Goal: Transaction & Acquisition: Purchase product/service

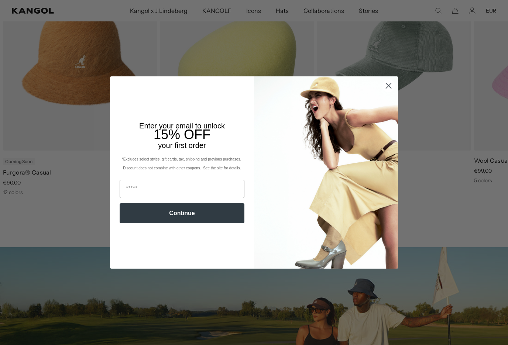
click at [391, 92] on circle "Close dialog" at bounding box center [388, 86] width 12 height 12
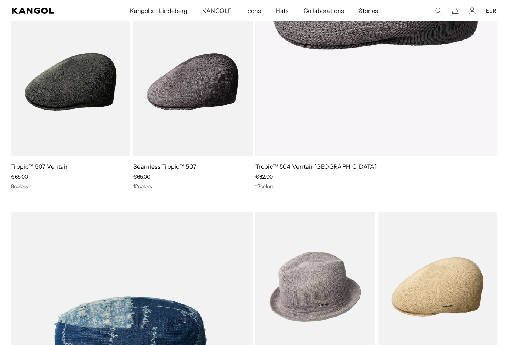
scroll to position [2664, 0]
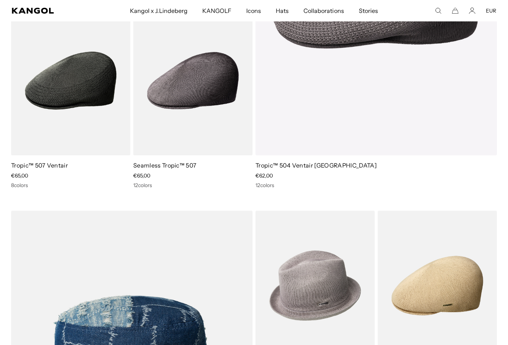
click at [0, 0] on img at bounding box center [0, 0] width 0 height 0
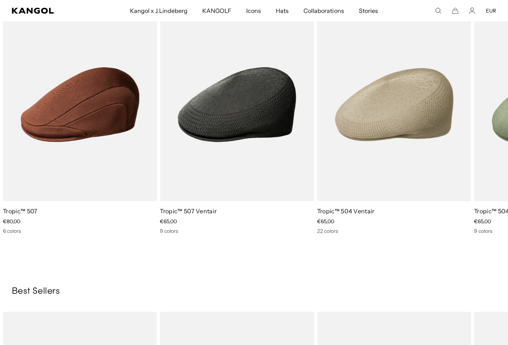
scroll to position [0, 152]
click at [0, 0] on img "5 of 5" at bounding box center [0, 0] width 0 height 0
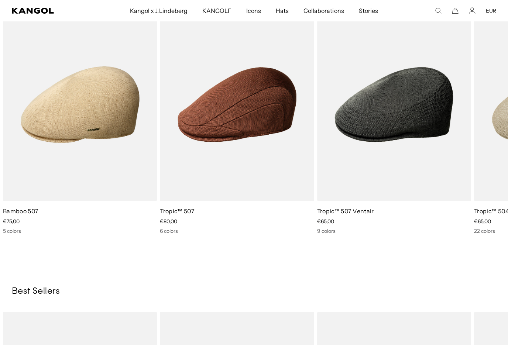
scroll to position [0, 0]
click at [0, 0] on img "4 of 5" at bounding box center [0, 0] width 0 height 0
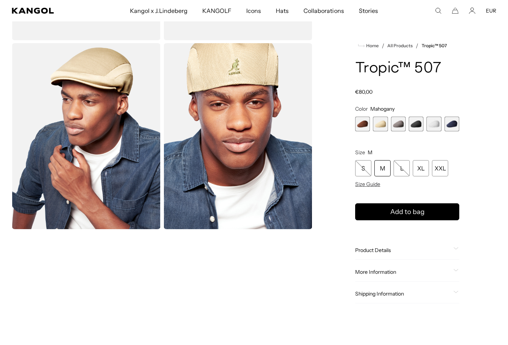
scroll to position [179, 0]
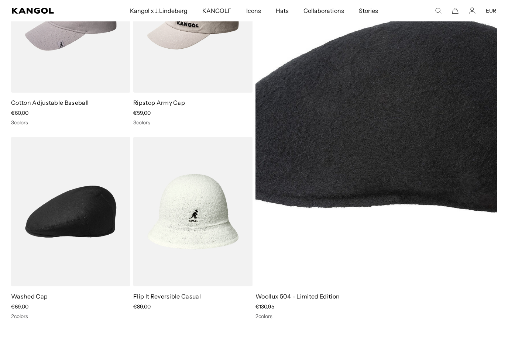
scroll to position [0, 152]
click at [0, 0] on img at bounding box center [0, 0] width 0 height 0
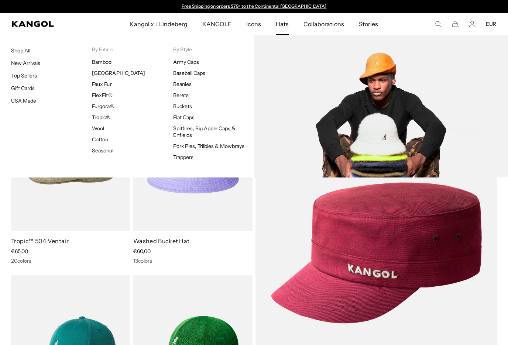
click at [189, 104] on link "Buckets" at bounding box center [182, 106] width 19 height 7
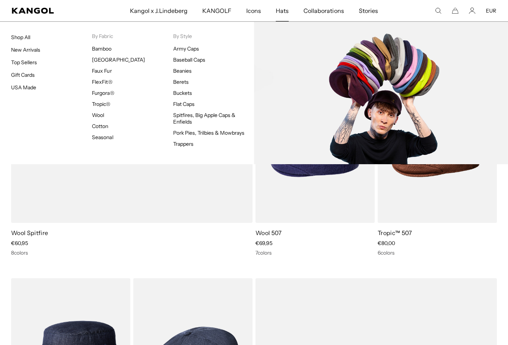
click at [182, 104] on link "Flat Caps" at bounding box center [183, 104] width 21 height 7
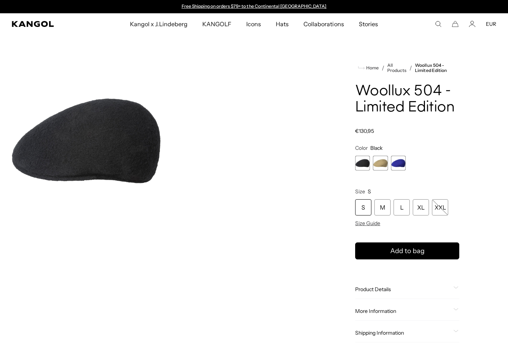
click at [369, 159] on span "1 of 3" at bounding box center [362, 163] width 15 height 15
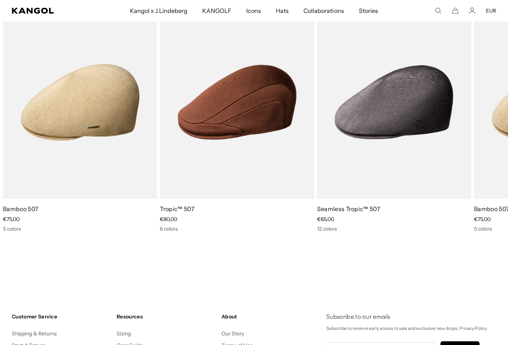
scroll to position [725, 0]
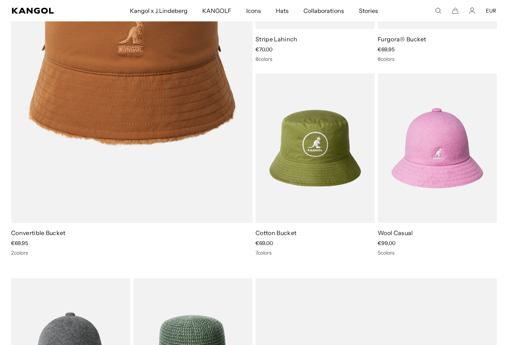
scroll to position [575, 0]
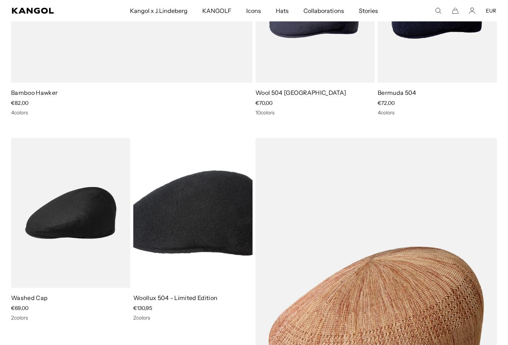
click at [0, 0] on img at bounding box center [0, 0] width 0 height 0
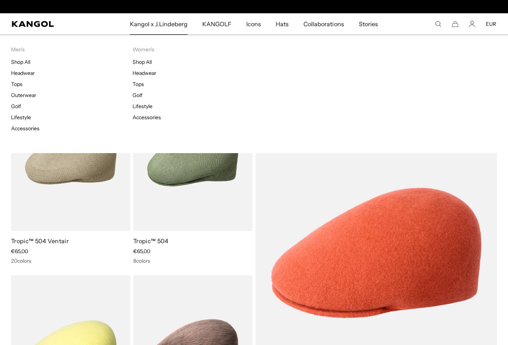
scroll to position [0, 152]
click at [166, 23] on span "Kangol x J.Lindeberg" at bounding box center [159, 23] width 58 height 21
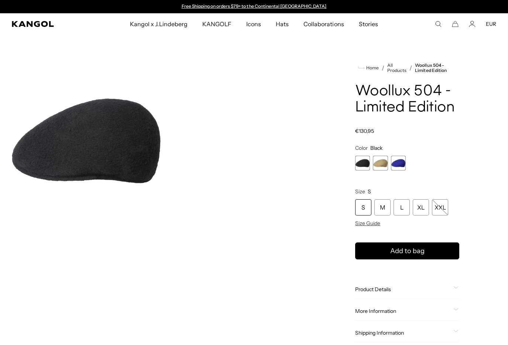
click at [363, 164] on span "1 of 3" at bounding box center [362, 163] width 15 height 15
click at [381, 213] on div "M" at bounding box center [382, 207] width 16 height 16
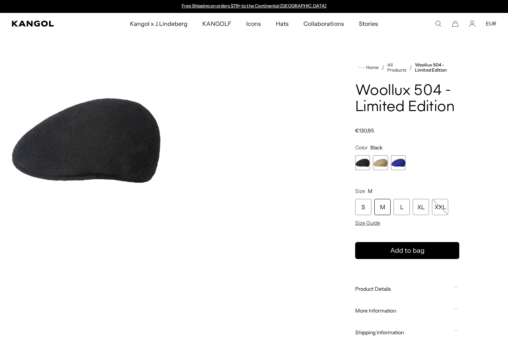
click at [62, 145] on img "Gallery Viewer" at bounding box center [86, 141] width 149 height 186
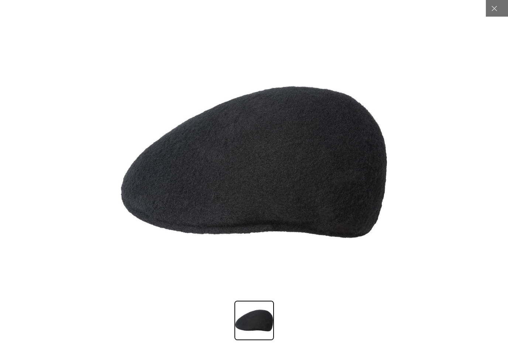
scroll to position [0, 152]
click at [492, 11] on icon at bounding box center [494, 8] width 7 height 7
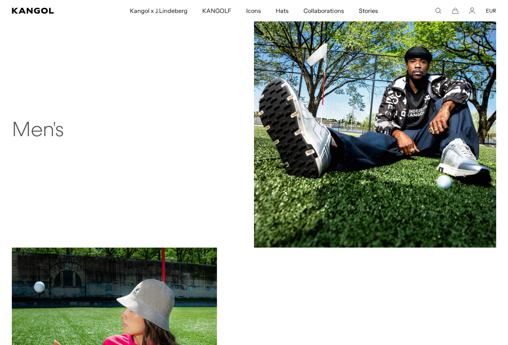
scroll to position [566, 0]
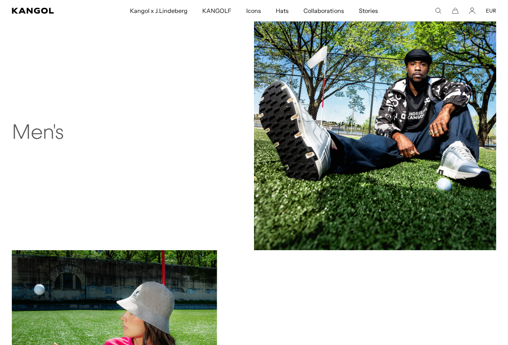
click at [44, 134] on h2 "Men's" at bounding box center [114, 134] width 205 height 24
click at [446, 178] on img at bounding box center [375, 129] width 242 height 242
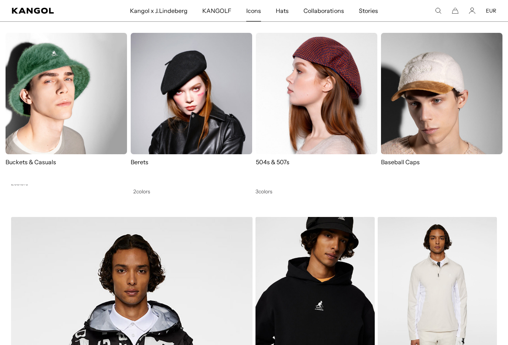
click at [318, 97] on img at bounding box center [316, 93] width 121 height 121
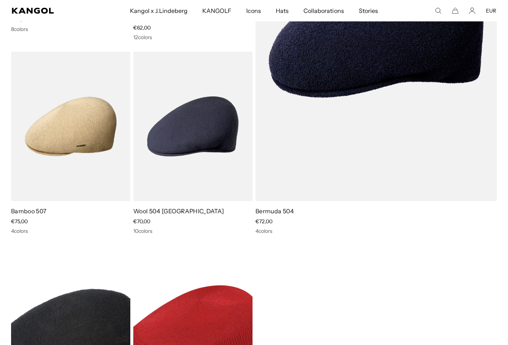
scroll to position [0, 152]
click at [0, 0] on img at bounding box center [0, 0] width 0 height 0
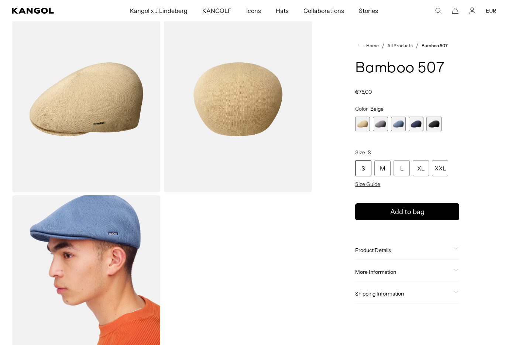
scroll to position [0, 152]
click at [423, 126] on span "4 of 5" at bounding box center [416, 124] width 15 height 15
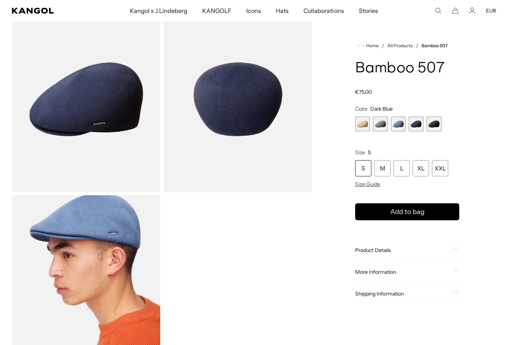
click at [396, 125] on span "3 of 5" at bounding box center [398, 124] width 15 height 15
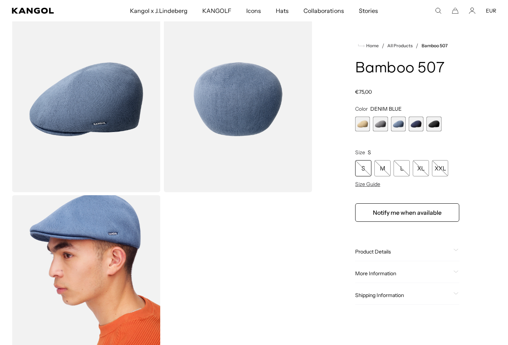
click at [435, 124] on span "5 of 5" at bounding box center [433, 124] width 15 height 15
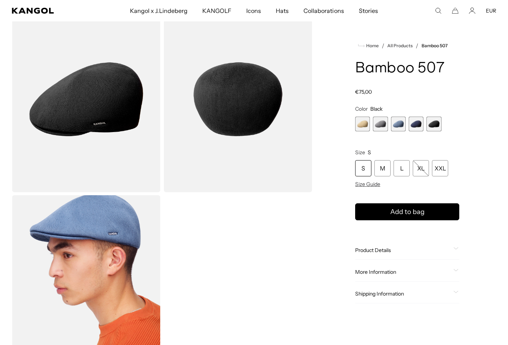
scroll to position [0, 152]
click at [416, 123] on span "4 of 5" at bounding box center [416, 124] width 15 height 15
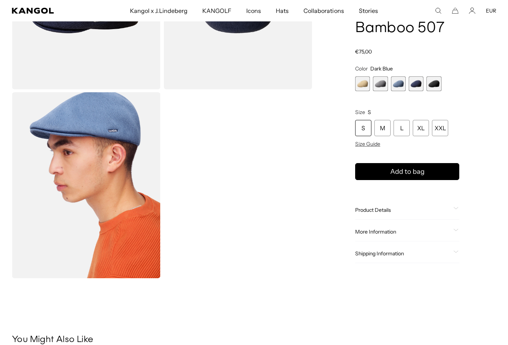
scroll to position [144, 0]
click at [432, 165] on button "Add to bag" at bounding box center [407, 172] width 104 height 17
